Goal: Task Accomplishment & Management: Use online tool/utility

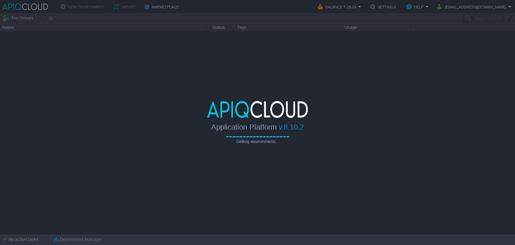
type input "Search (Ctrl+F)"
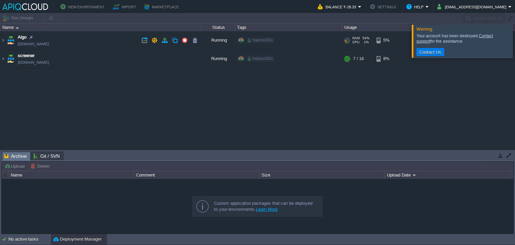
click at [116, 39] on td "Algo [DOMAIN_NAME]" at bounding box center [100, 40] width 201 height 18
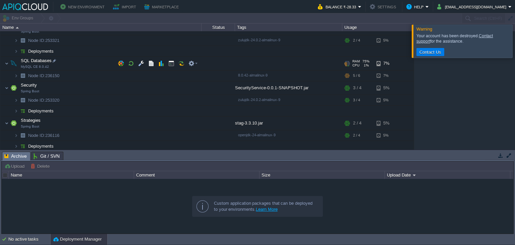
scroll to position [64, 0]
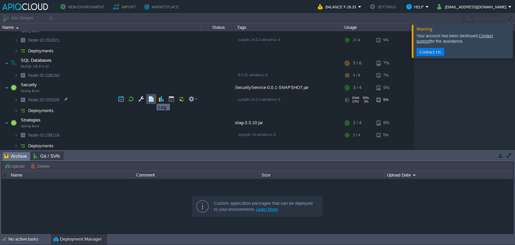
click at [152, 98] on button "button" at bounding box center [151, 99] width 6 height 6
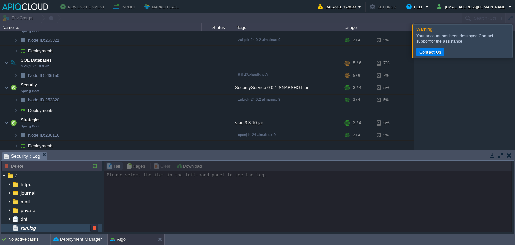
click at [62, 229] on div "run.log" at bounding box center [51, 227] width 101 height 9
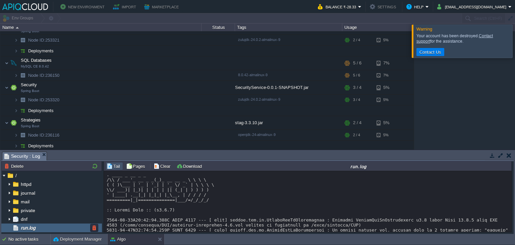
scroll to position [597, 0]
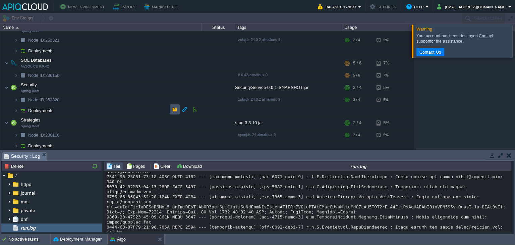
click at [173, 109] on button "button" at bounding box center [175, 109] width 6 height 6
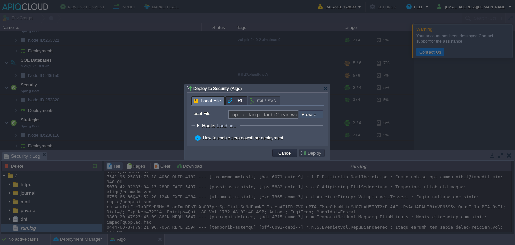
click at [310, 117] on input "file" at bounding box center [281, 114] width 85 height 8
click at [319, 114] on input "file" at bounding box center [281, 114] width 85 height 8
type input "C:\fakepath\SecurityService-3.5.6.jar"
type input "SecurityService-3.5.6.jar"
click at [309, 152] on button "Deploy" at bounding box center [312, 153] width 22 height 6
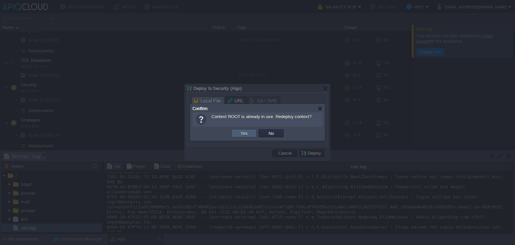
click at [251, 131] on td "Yes" at bounding box center [244, 133] width 25 height 8
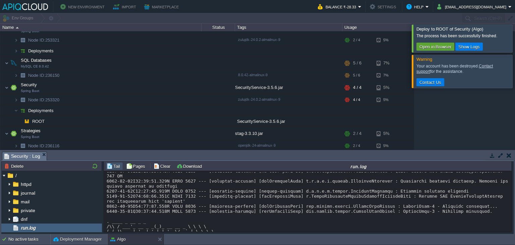
scroll to position [755, 0]
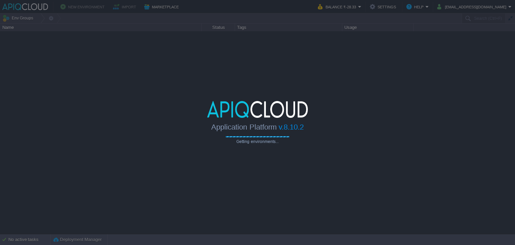
type input "Search (Ctrl+F)"
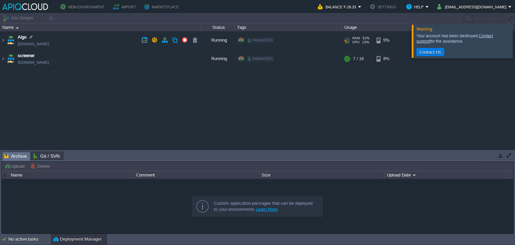
click at [110, 37] on td "Algo [DOMAIN_NAME]" at bounding box center [100, 40] width 201 height 18
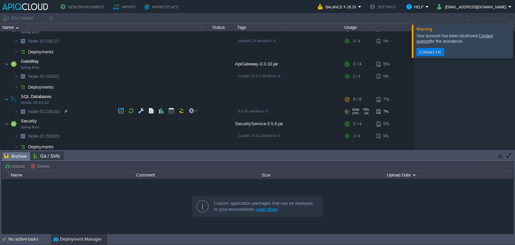
scroll to position [23, 0]
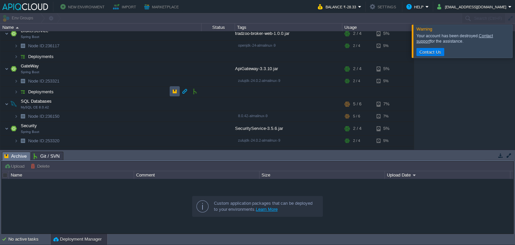
click at [175, 91] on button "button" at bounding box center [175, 91] width 6 height 6
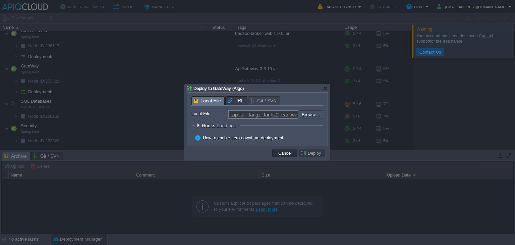
click at [306, 116] on input "file" at bounding box center [281, 114] width 85 height 8
type input "C:\fakepath\ApiGateway-3.3.10.jar"
type input "ApiGateway-3.3.10.jar"
click at [285, 151] on button "Cancel" at bounding box center [285, 153] width 17 height 6
